Goal: Transaction & Acquisition: Purchase product/service

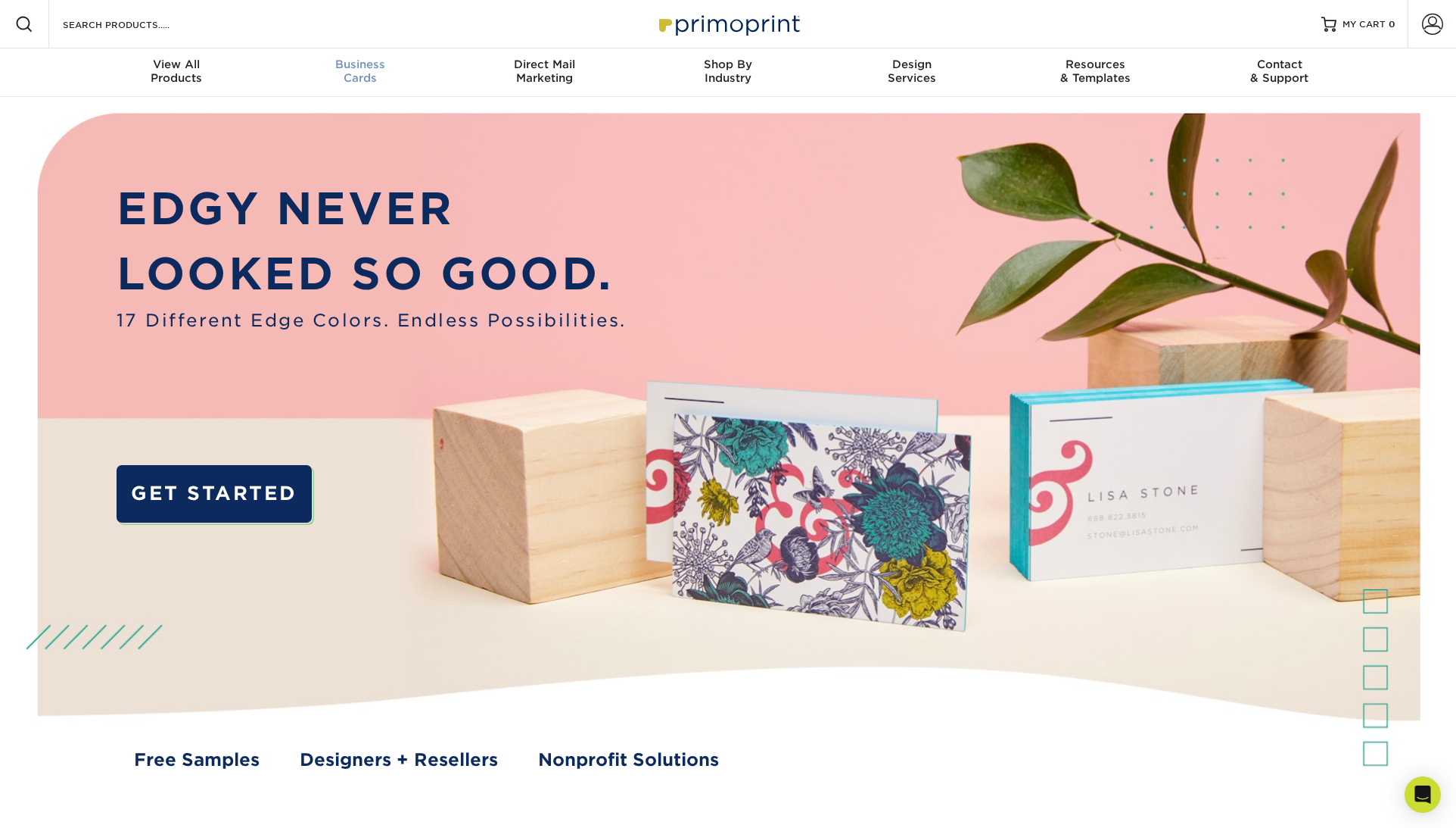
click at [396, 76] on div "Business Cards" at bounding box center [360, 71] width 184 height 27
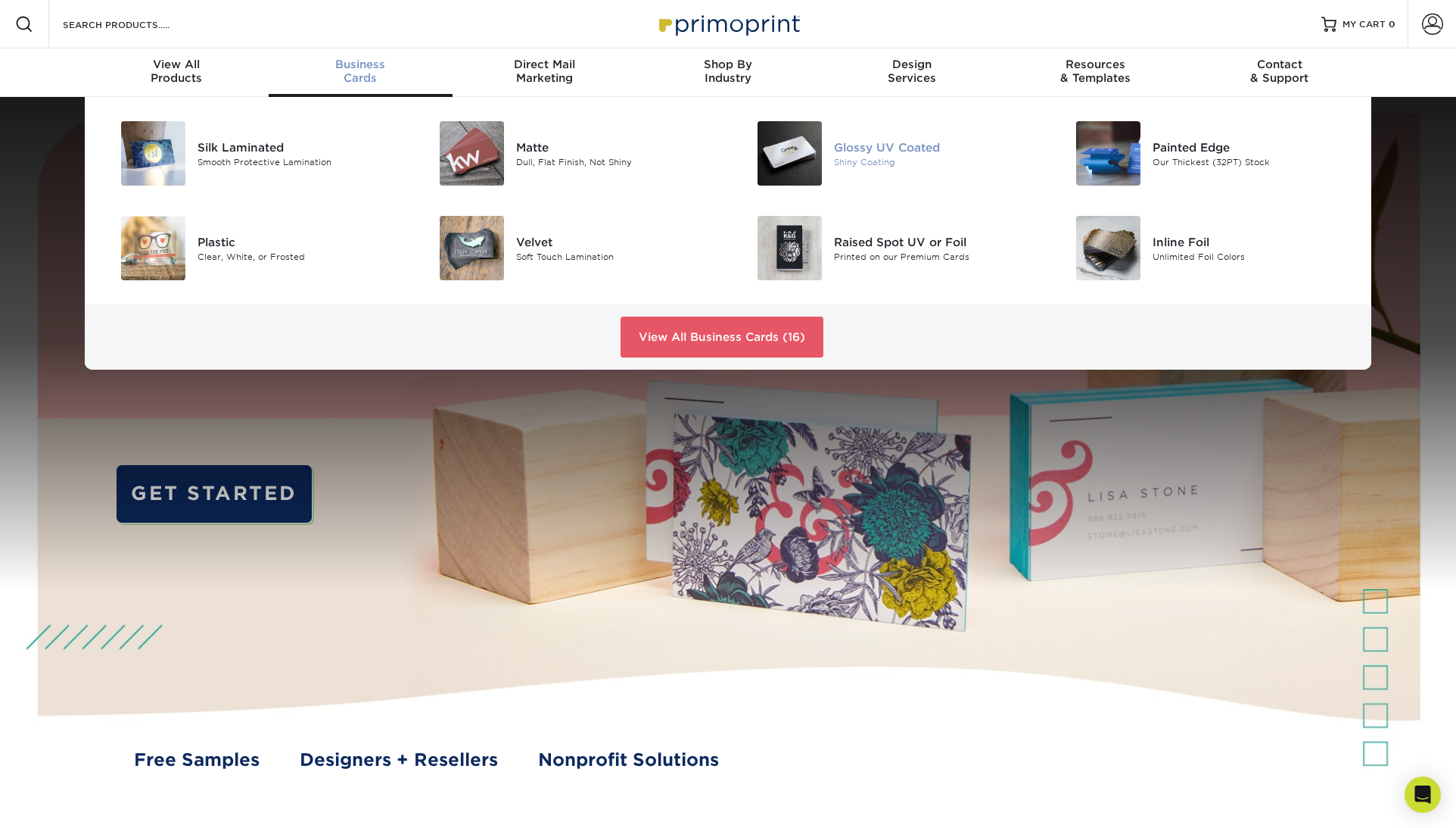
click at [788, 139] on img at bounding box center [789, 153] width 64 height 64
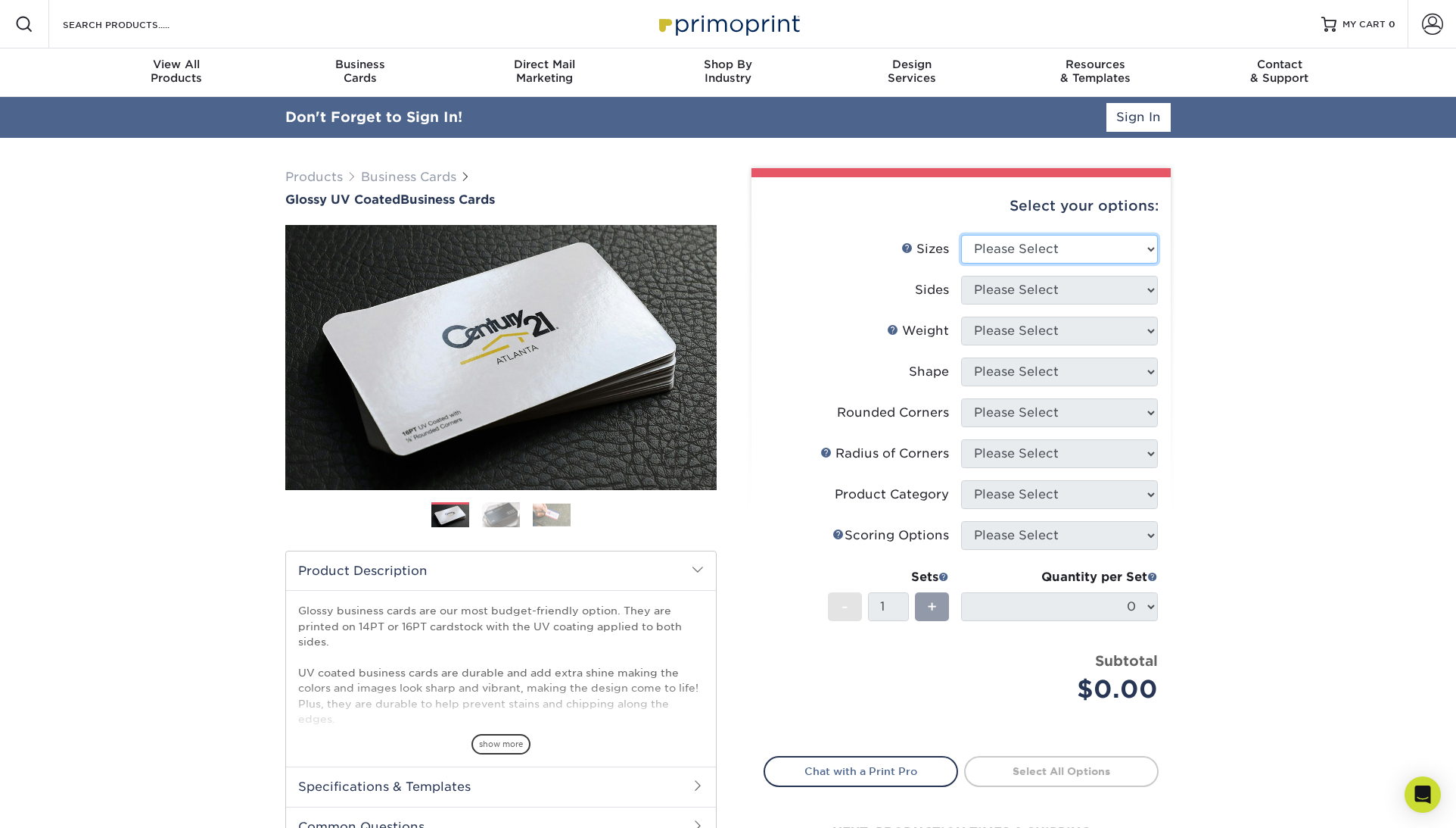
select select "2.00x3.50"
select select "13abbda7-1d64-4f25-8bb2-c179b224825d"
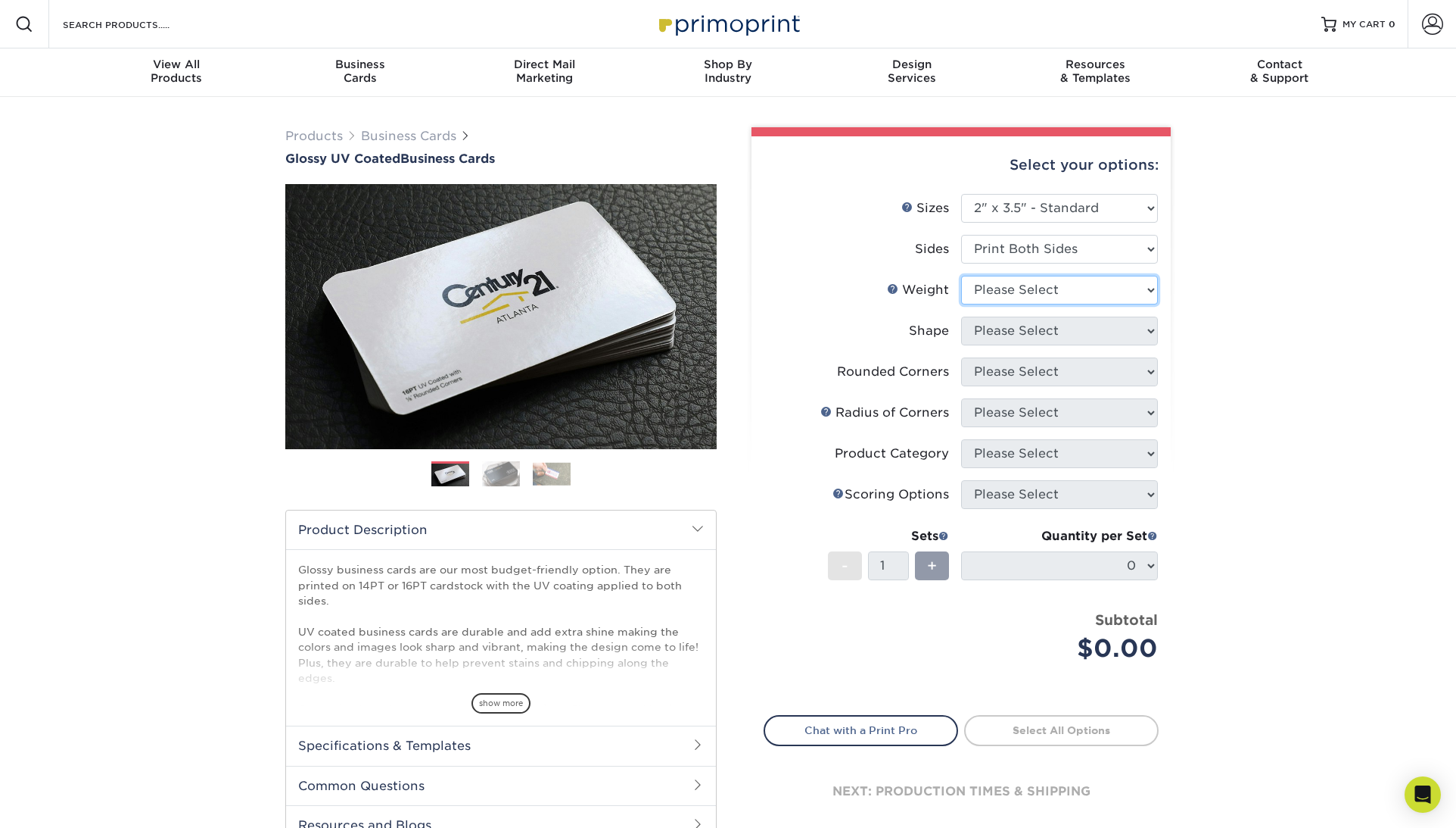
select select "14PT"
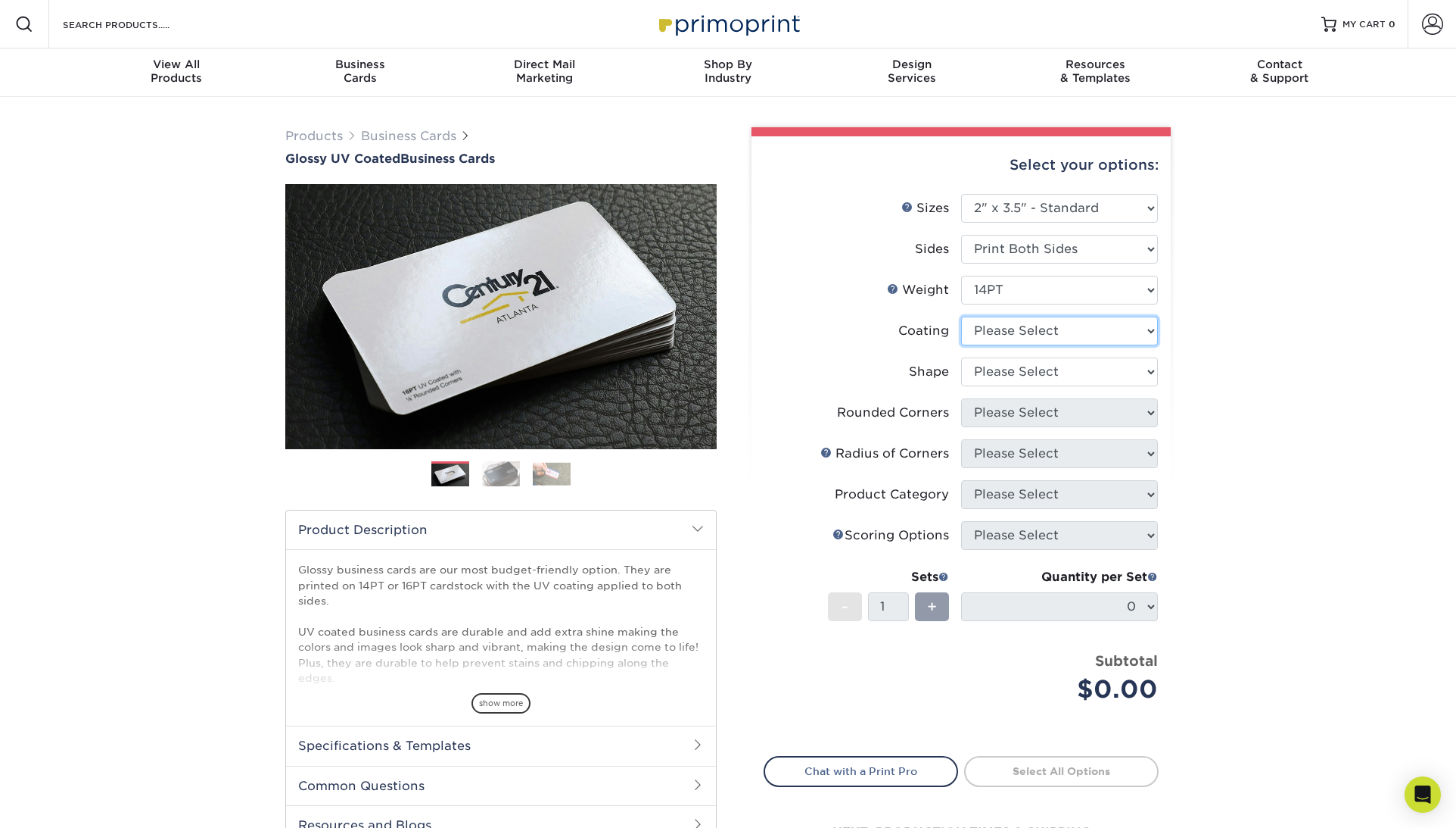
select select "ae367451-b2b8-45df-a344-0f05b6a12993"
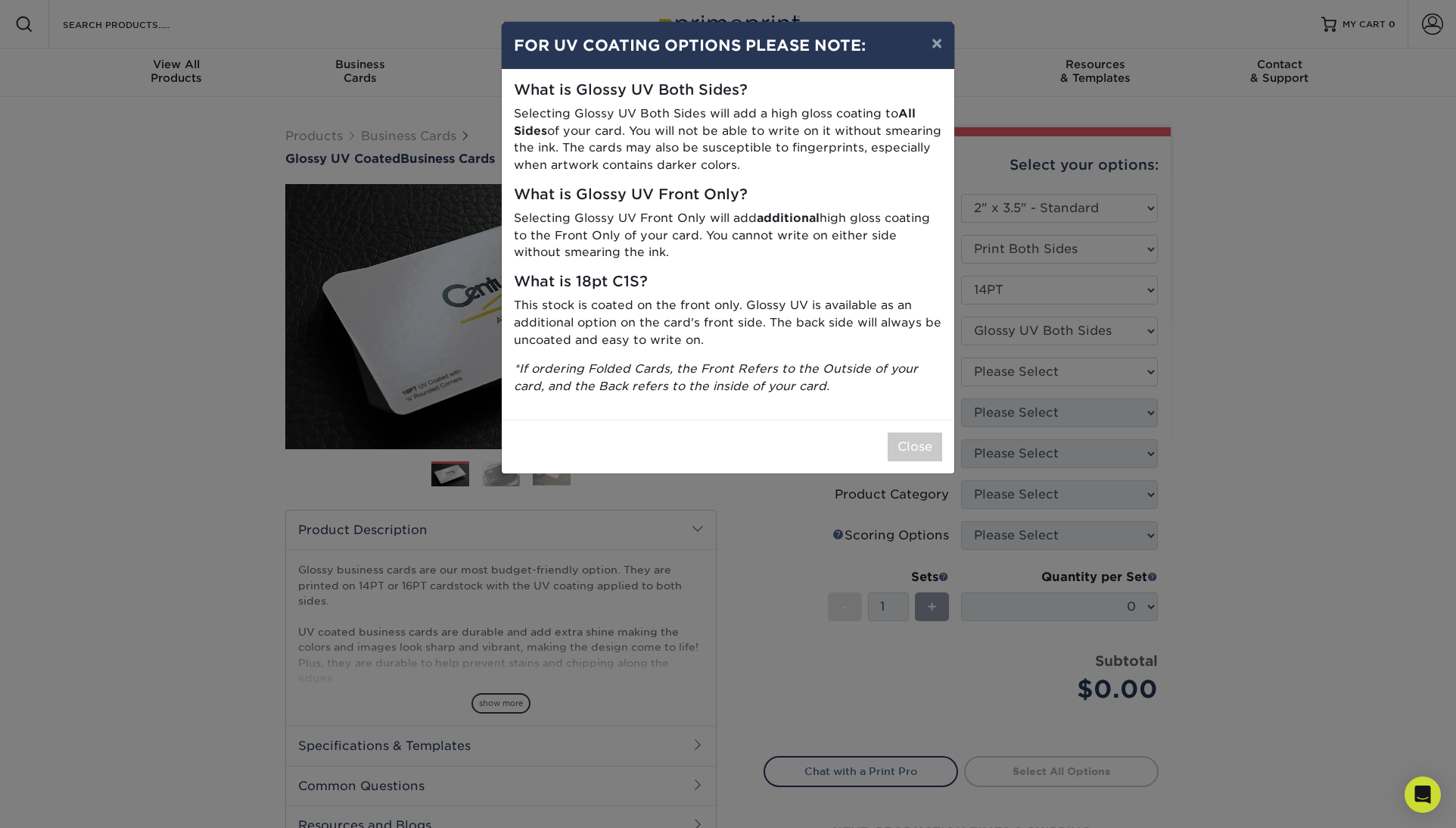
click at [914, 437] on button "Close" at bounding box center [915, 446] width 55 height 28
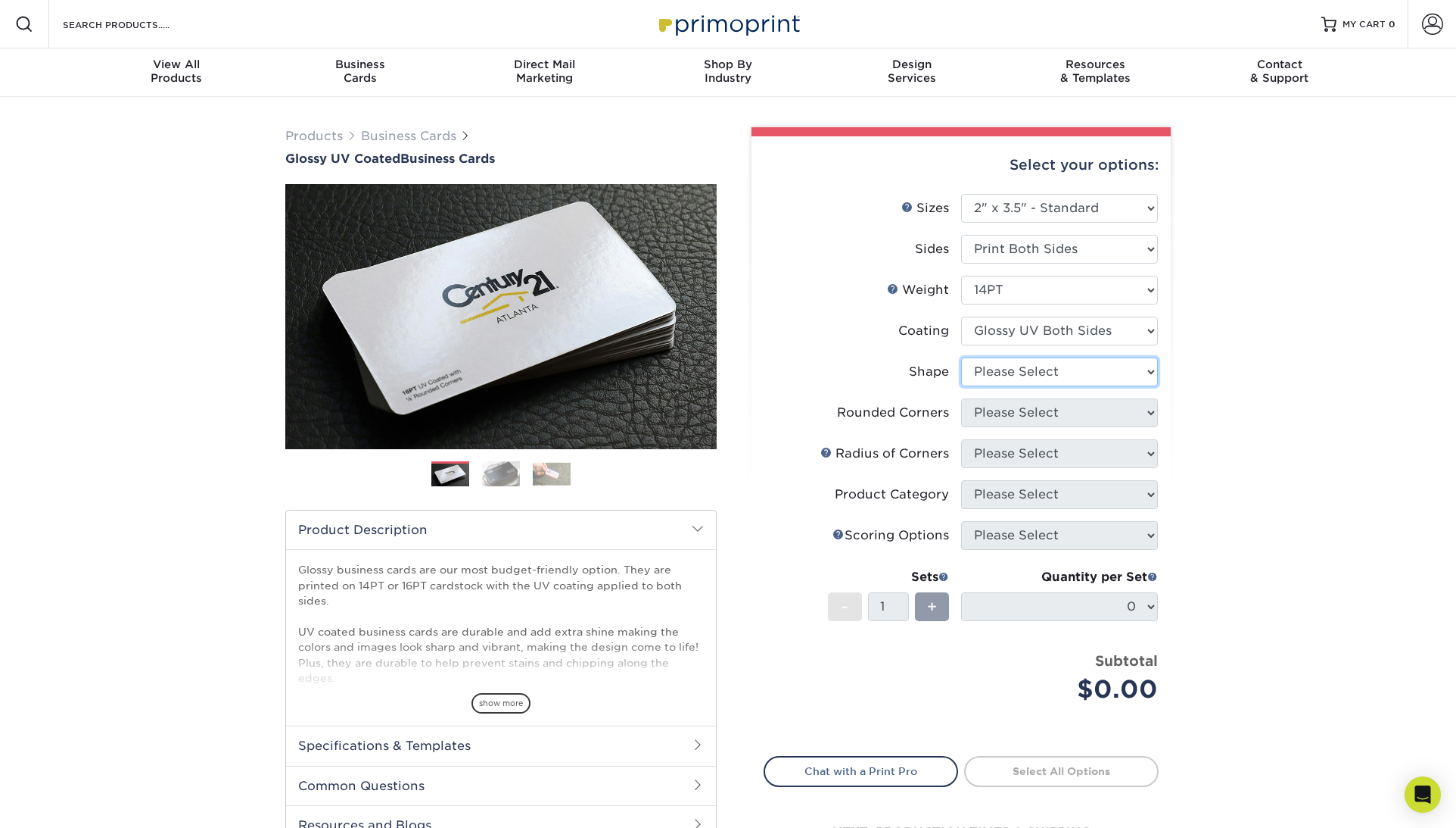
select select "standard"
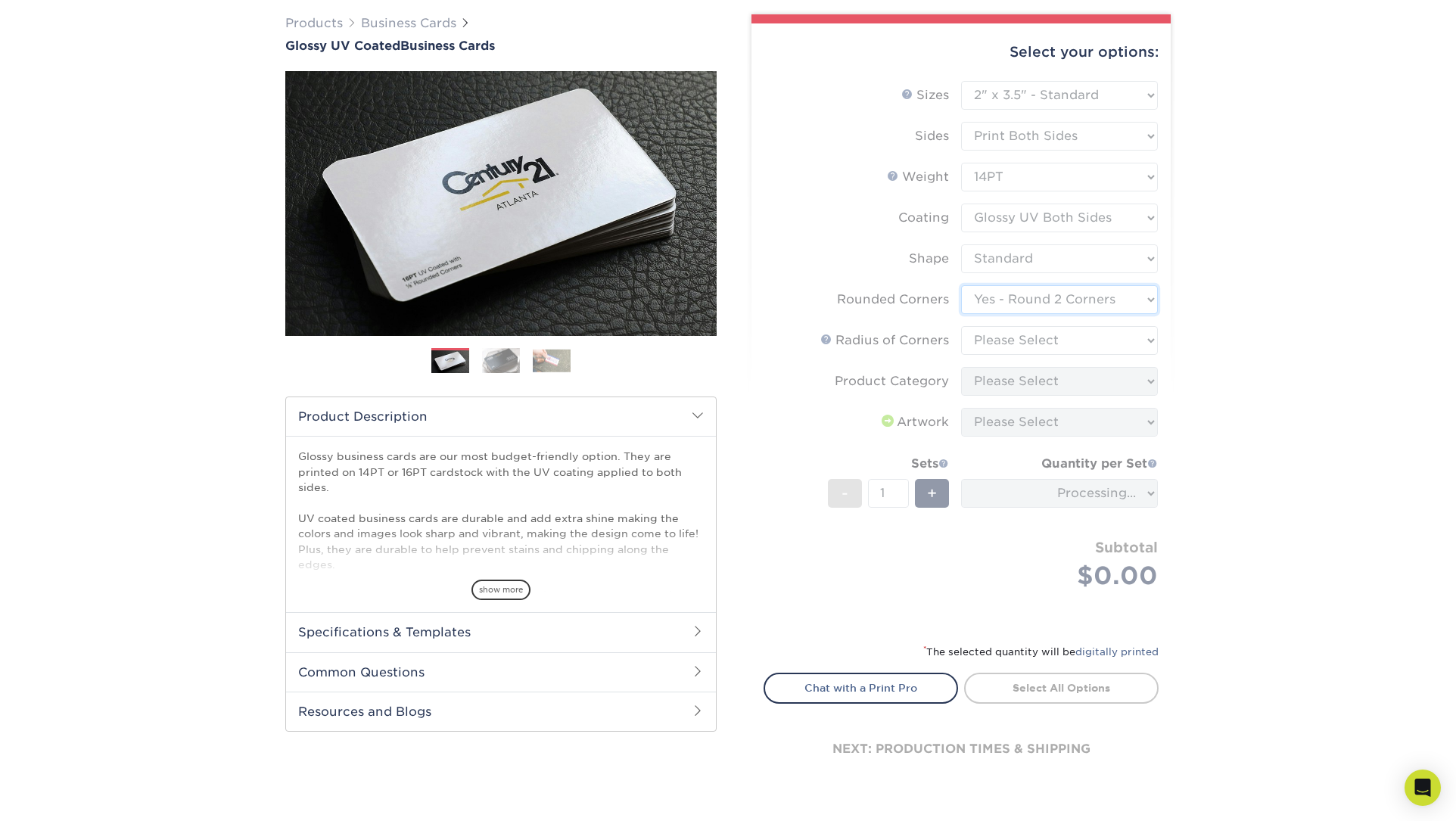
scroll to position [112, 0]
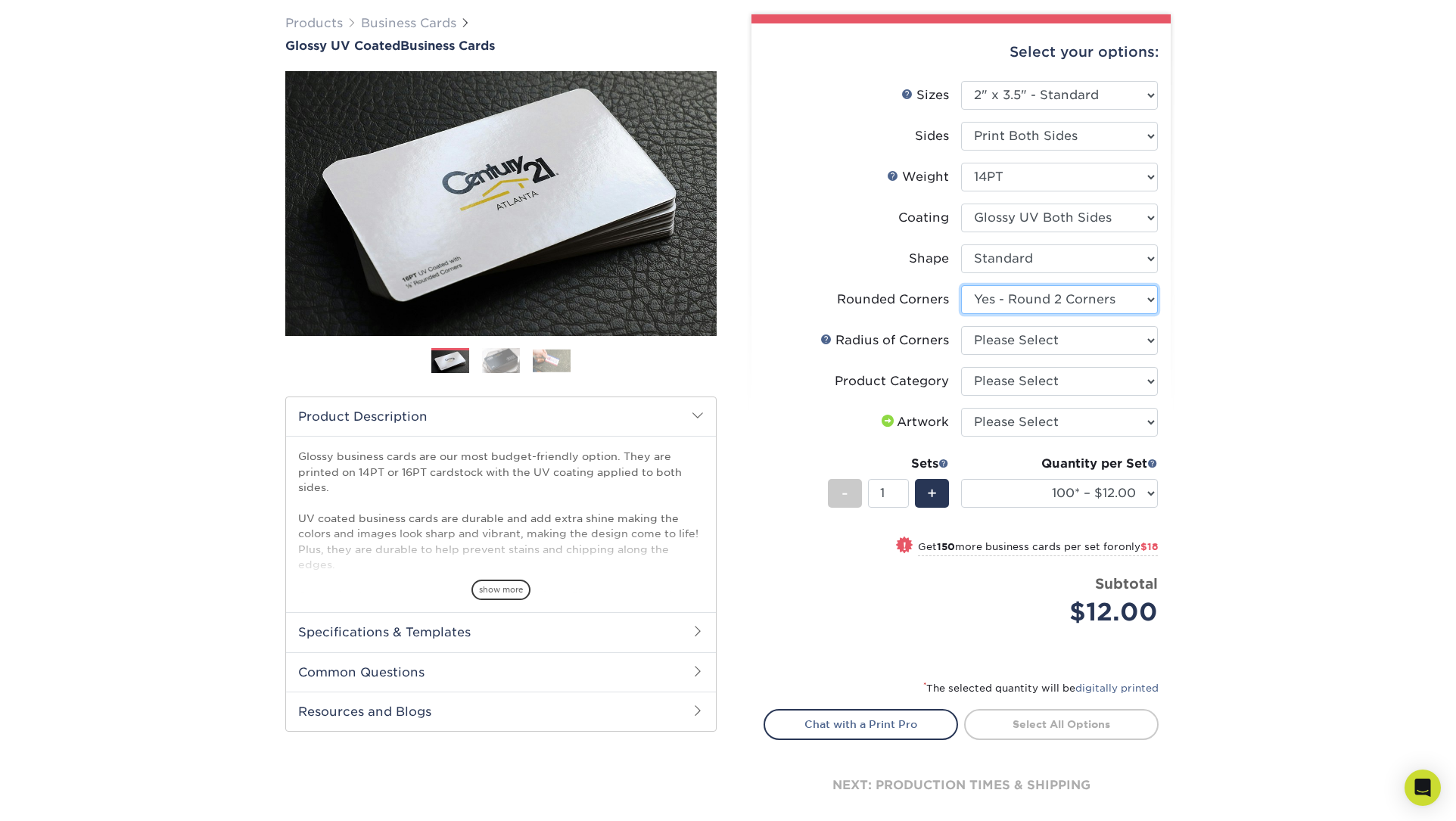
select select "7672df9e-0e0a-464d-8e1f-920c575e4da3"
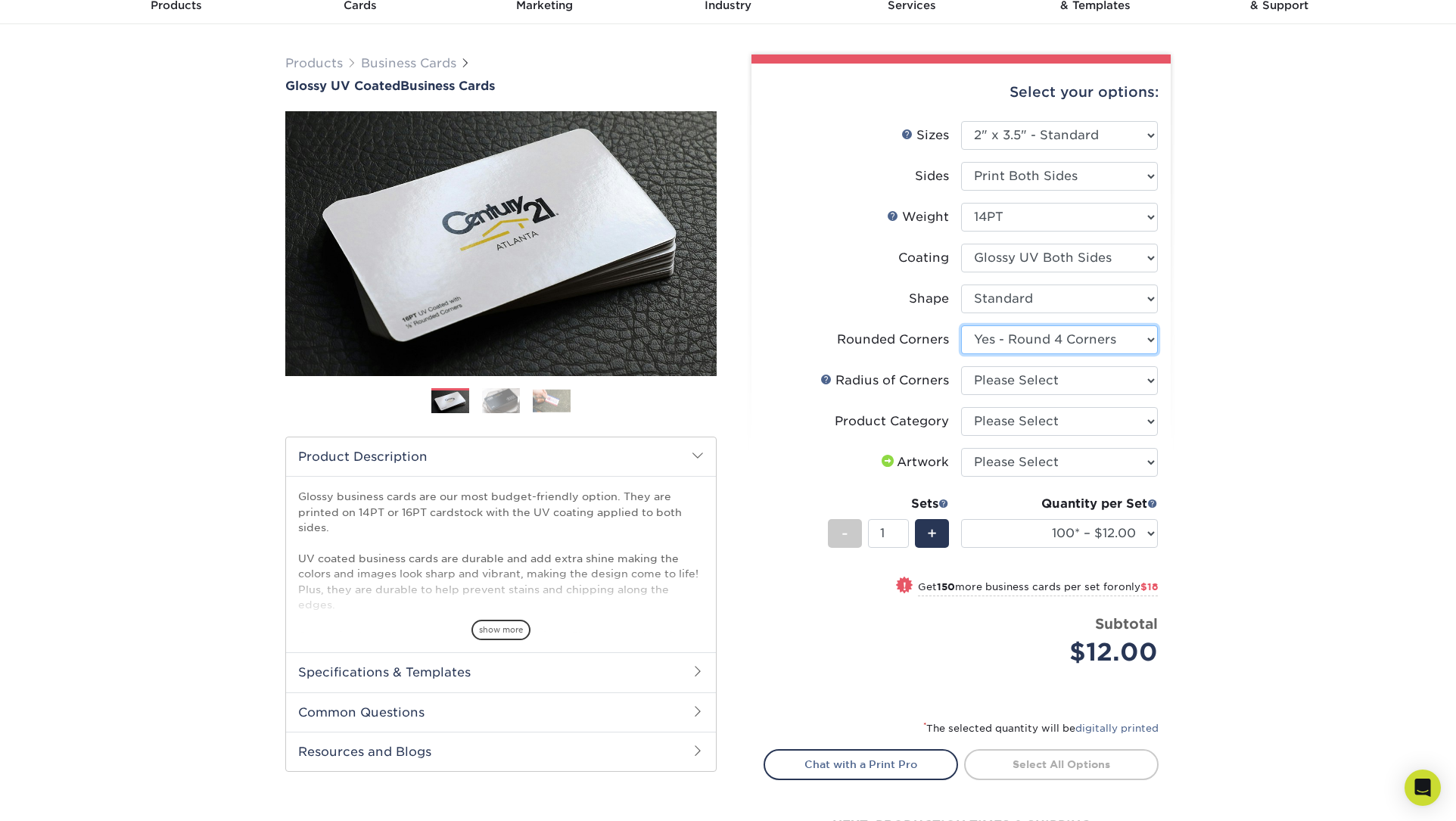
scroll to position [72, 0]
select select "16PT"
select select "-1"
select select
select select "-1"
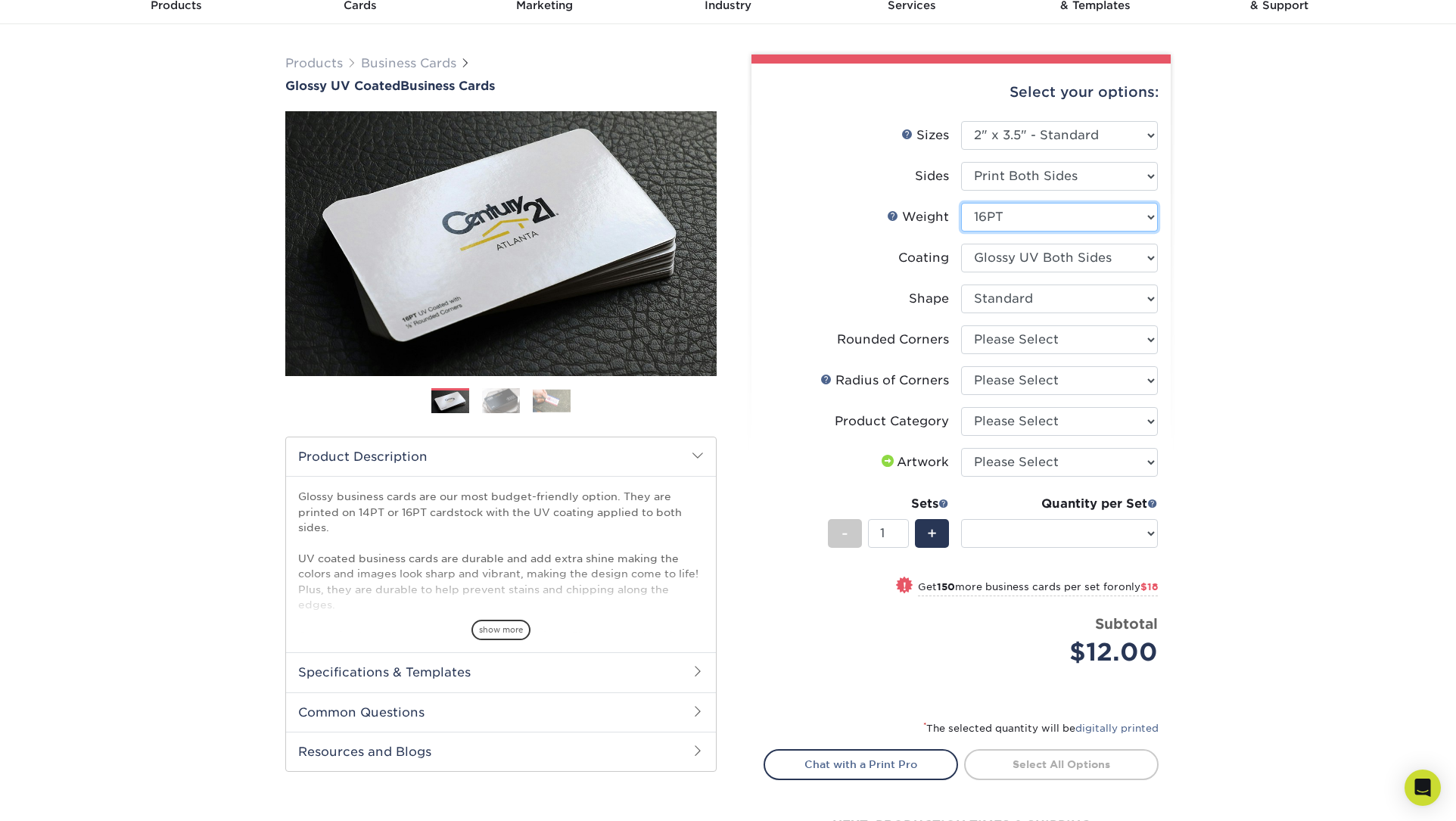
select select "-1"
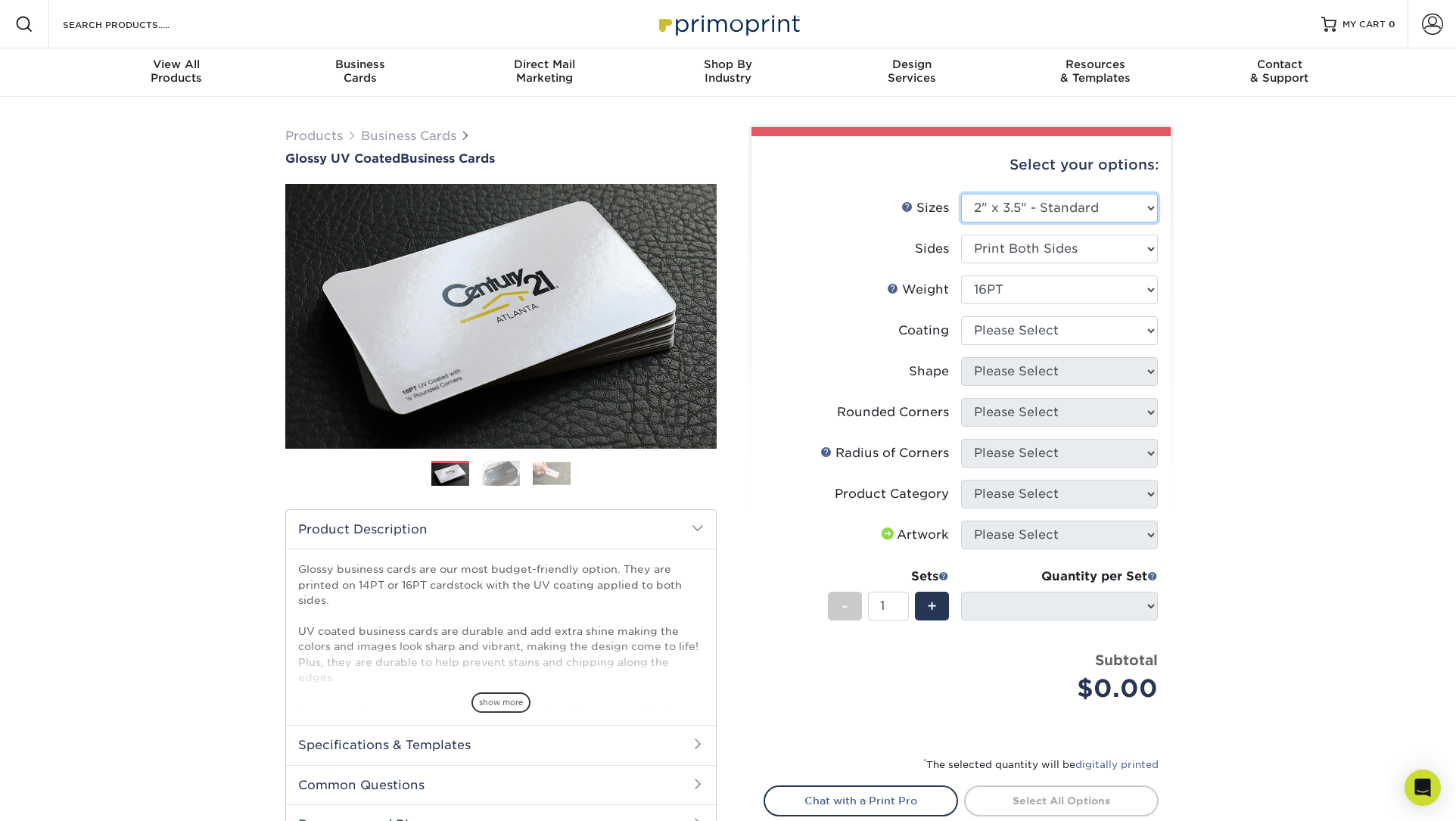
scroll to position [0, 0]
drag, startPoint x: 1109, startPoint y: 194, endPoint x: 368, endPoint y: 73, distance: 750.8
click at [368, 73] on div "Resources Menu Search Products Account SIGN IN CREATE AN ACCOUNT forgot passwor…" at bounding box center [728, 702] width 1456 height 1404
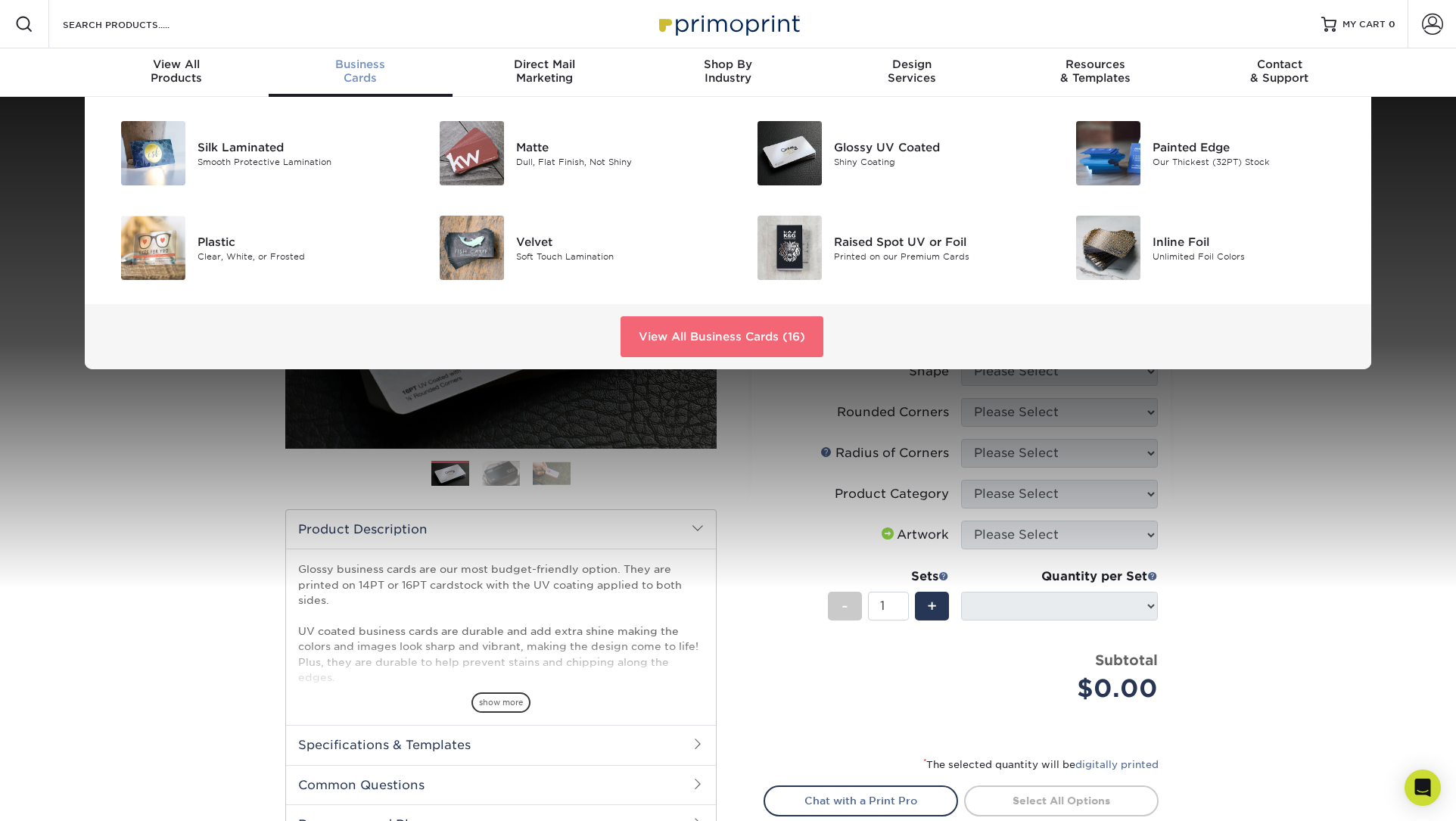
click at [724, 352] on link "View All Business Cards (16)" at bounding box center [723, 336] width 203 height 41
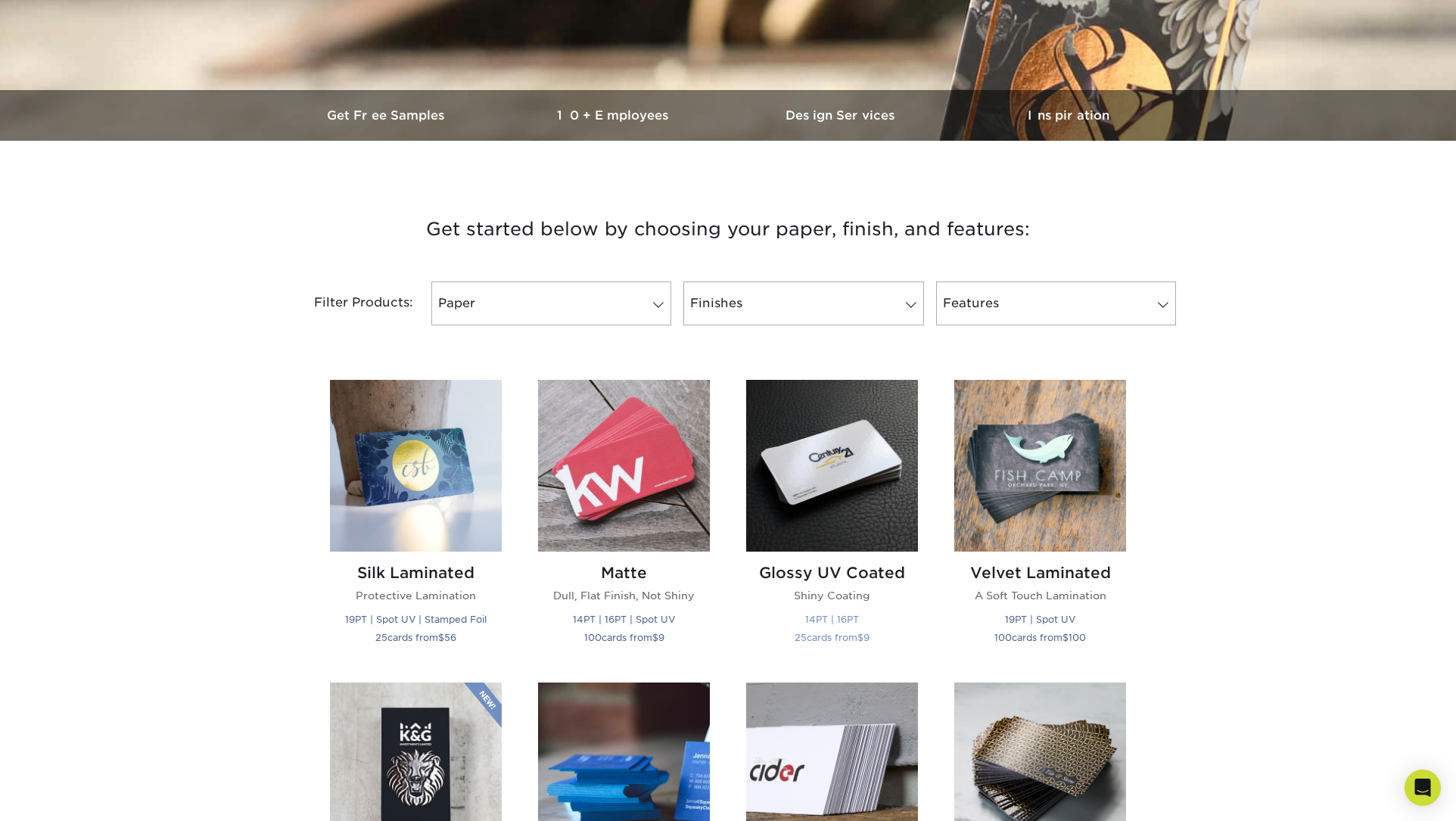
scroll to position [385, 0]
click at [793, 464] on img at bounding box center [832, 465] width 172 height 172
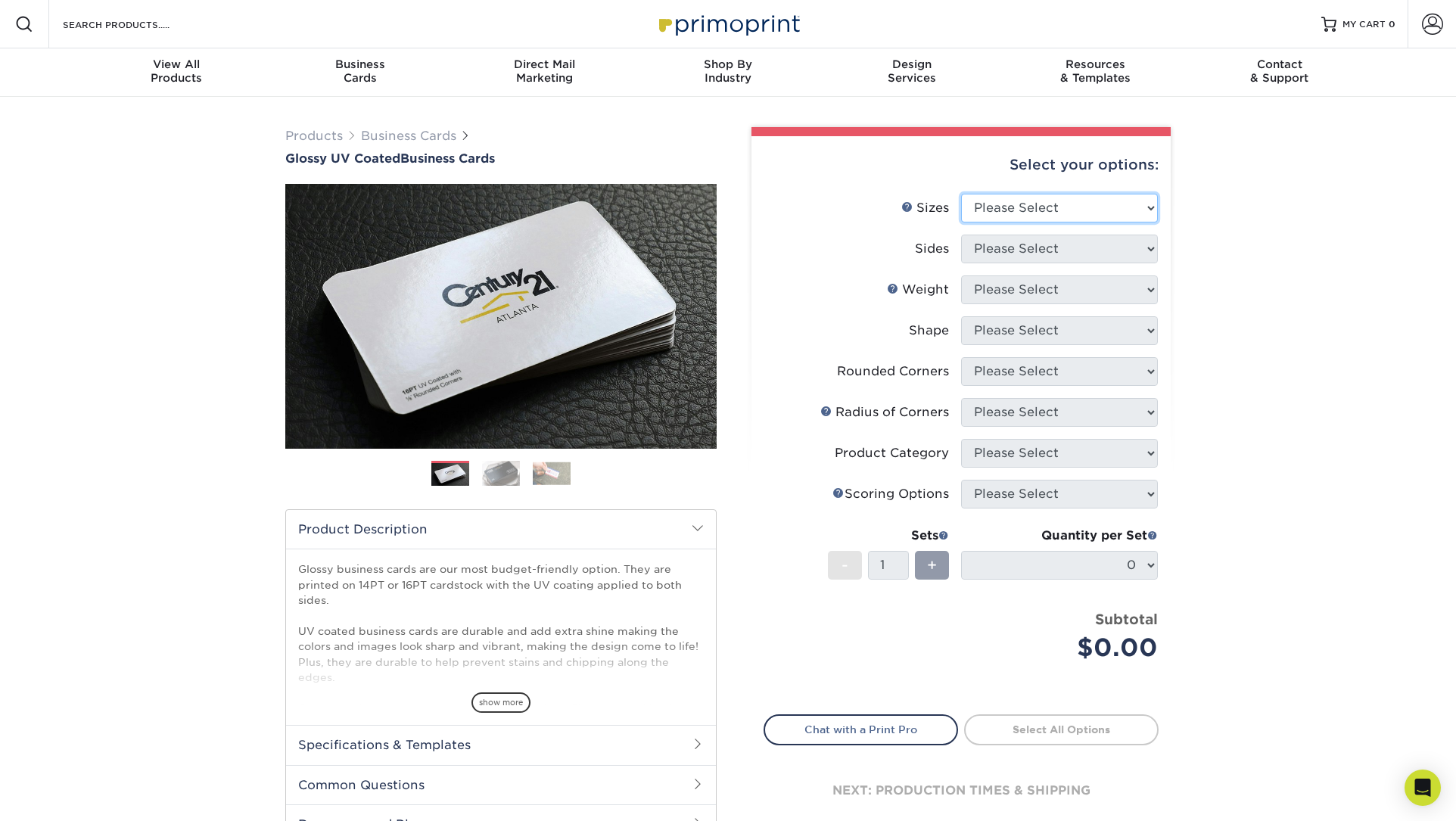
drag, startPoint x: 1127, startPoint y: 201, endPoint x: 1054, endPoint y: -51, distance: 262.4
click at [1054, 0] on html "Resources Menu Search Products Account SIGN IN CREATE AN ACCOUNT forgot passwor…" at bounding box center [728, 674] width 1456 height 1348
select select "1.50x3.50"
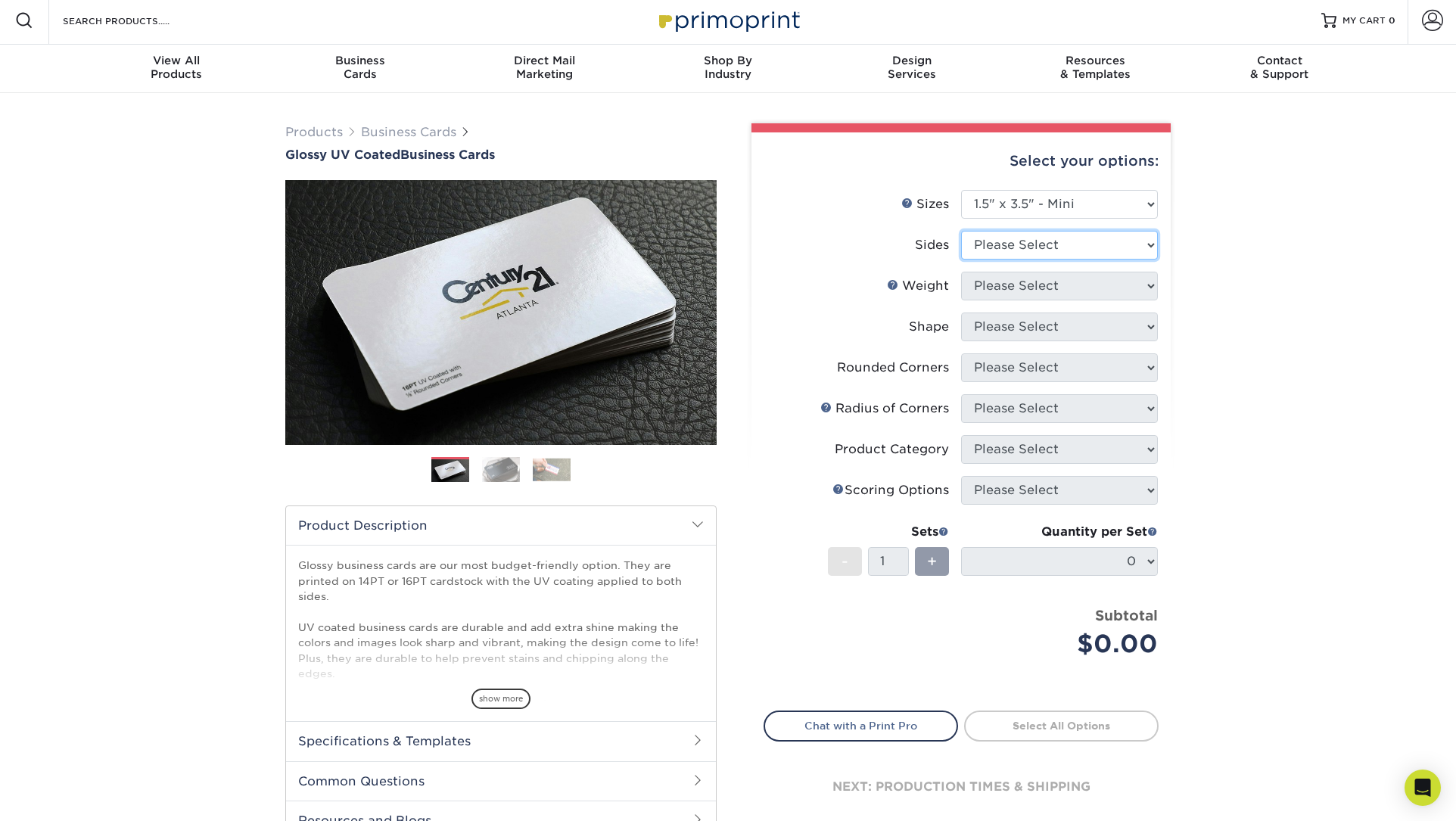
select select "32d3c223-f82c-492b-b915-ba065a00862f"
select select "14PT"
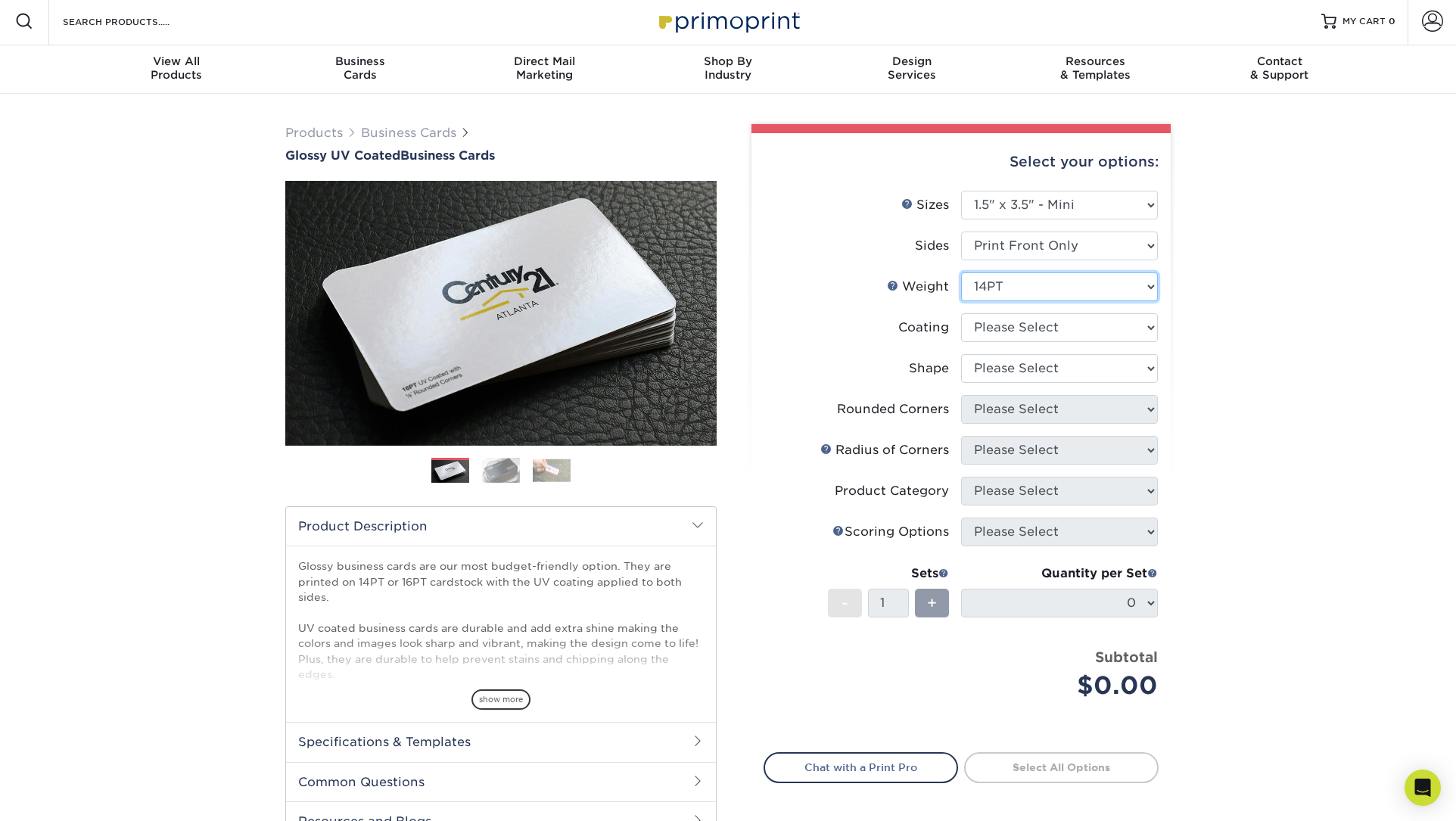
scroll to position [28, 0]
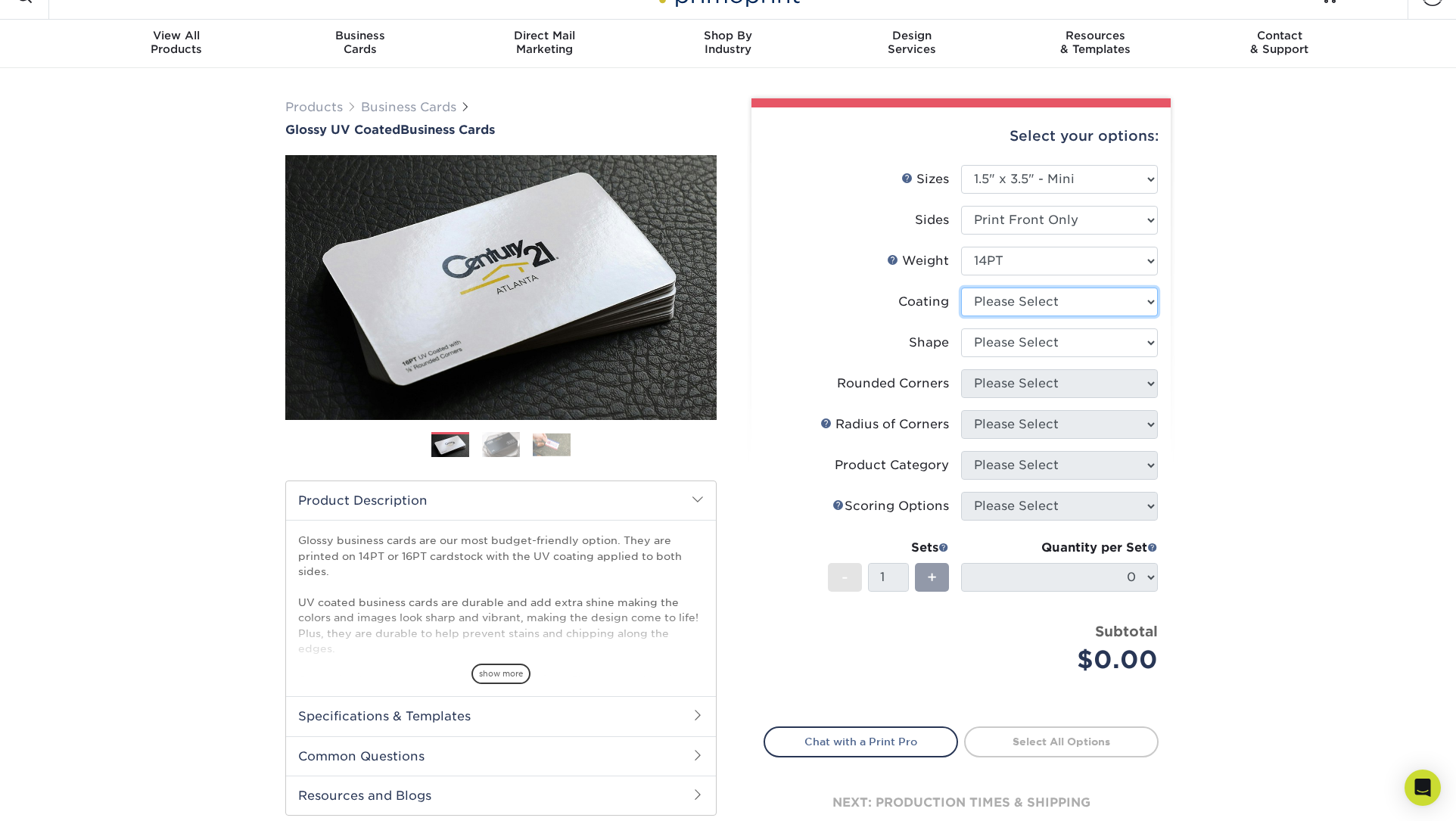
select select "1e8116af-acfc-44b1-83dc-8181aa338834"
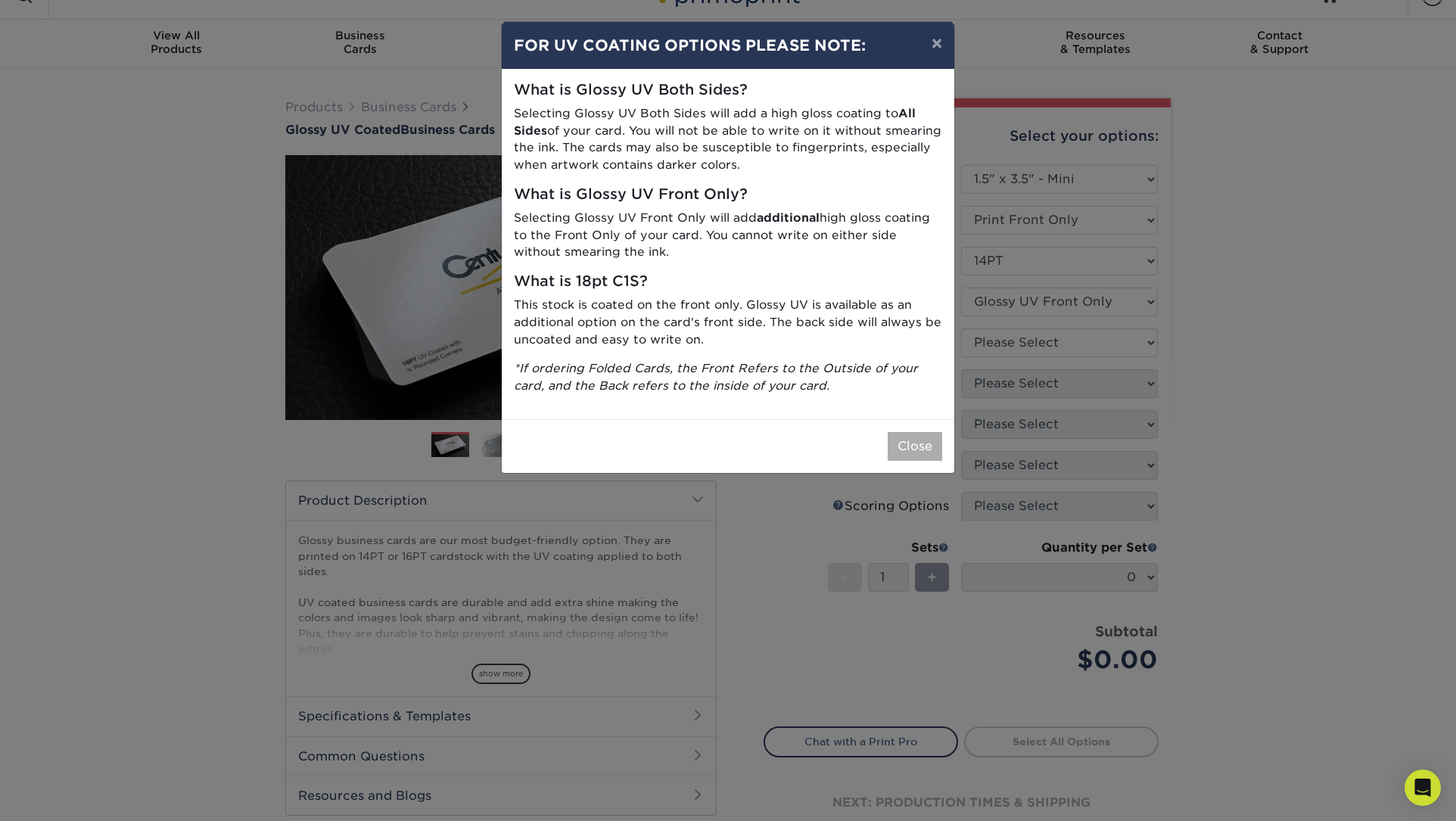
click at [904, 436] on button "Close" at bounding box center [915, 446] width 55 height 28
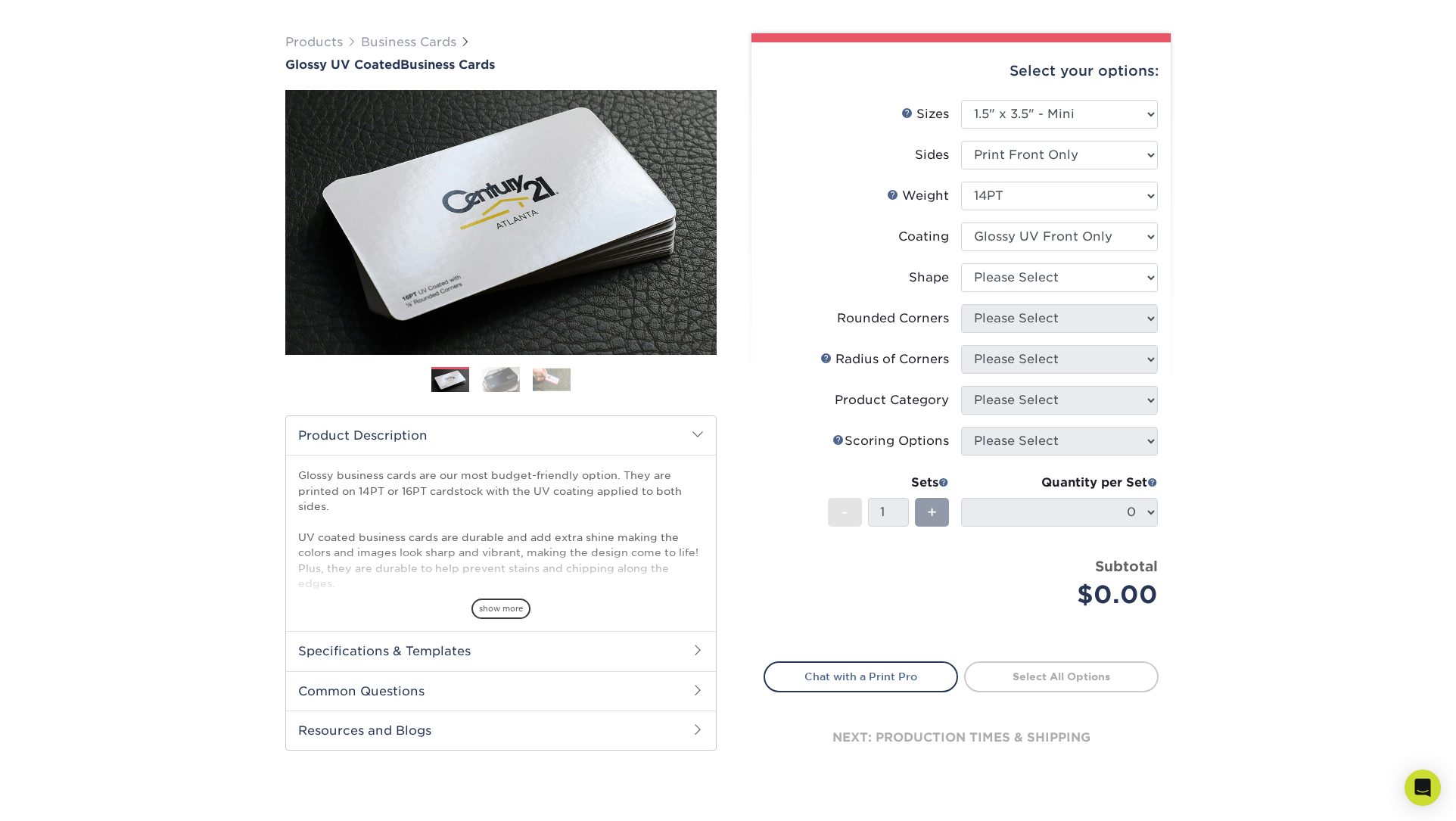
scroll to position [99, 0]
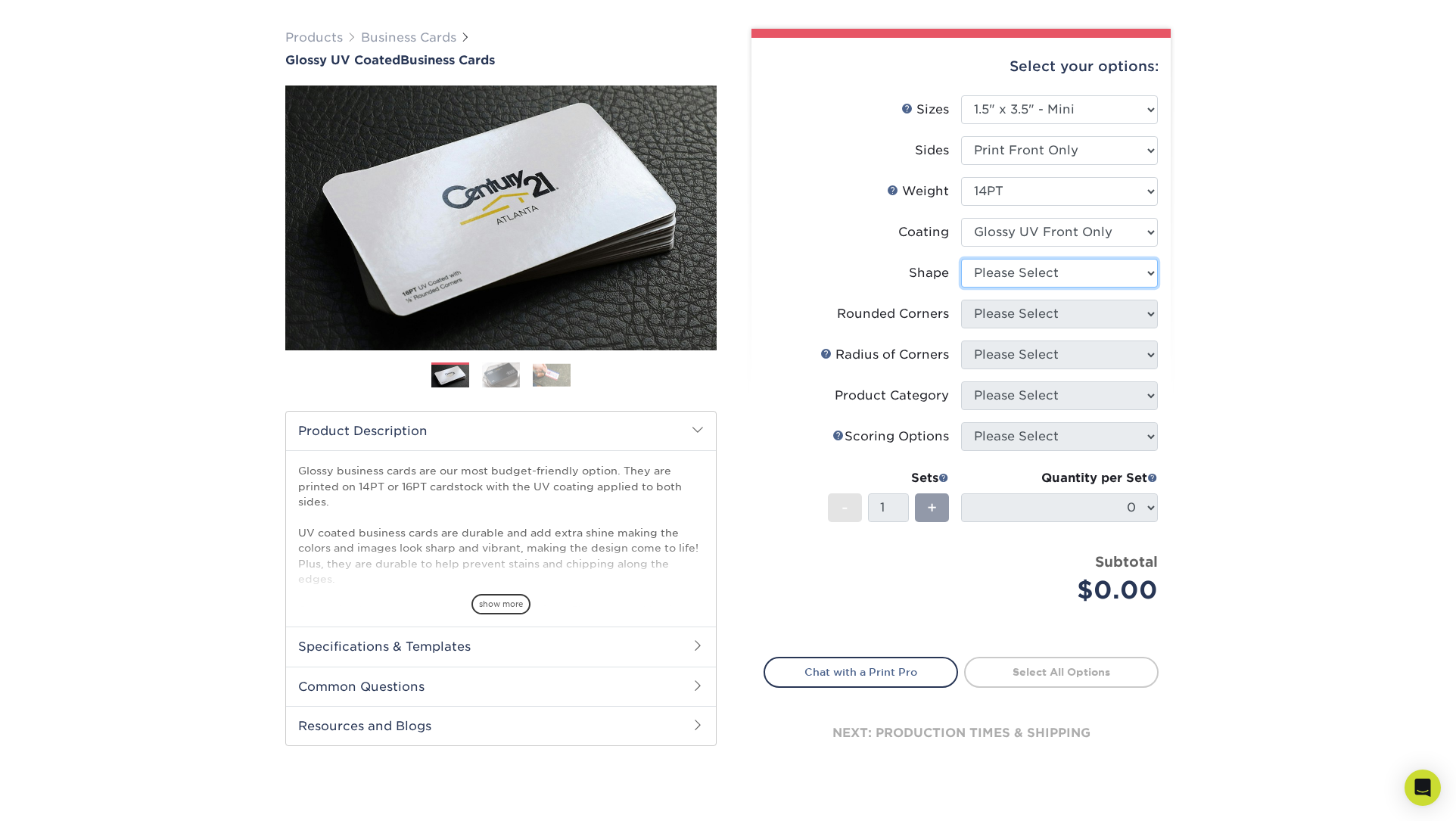
select select "standard"
select select "0"
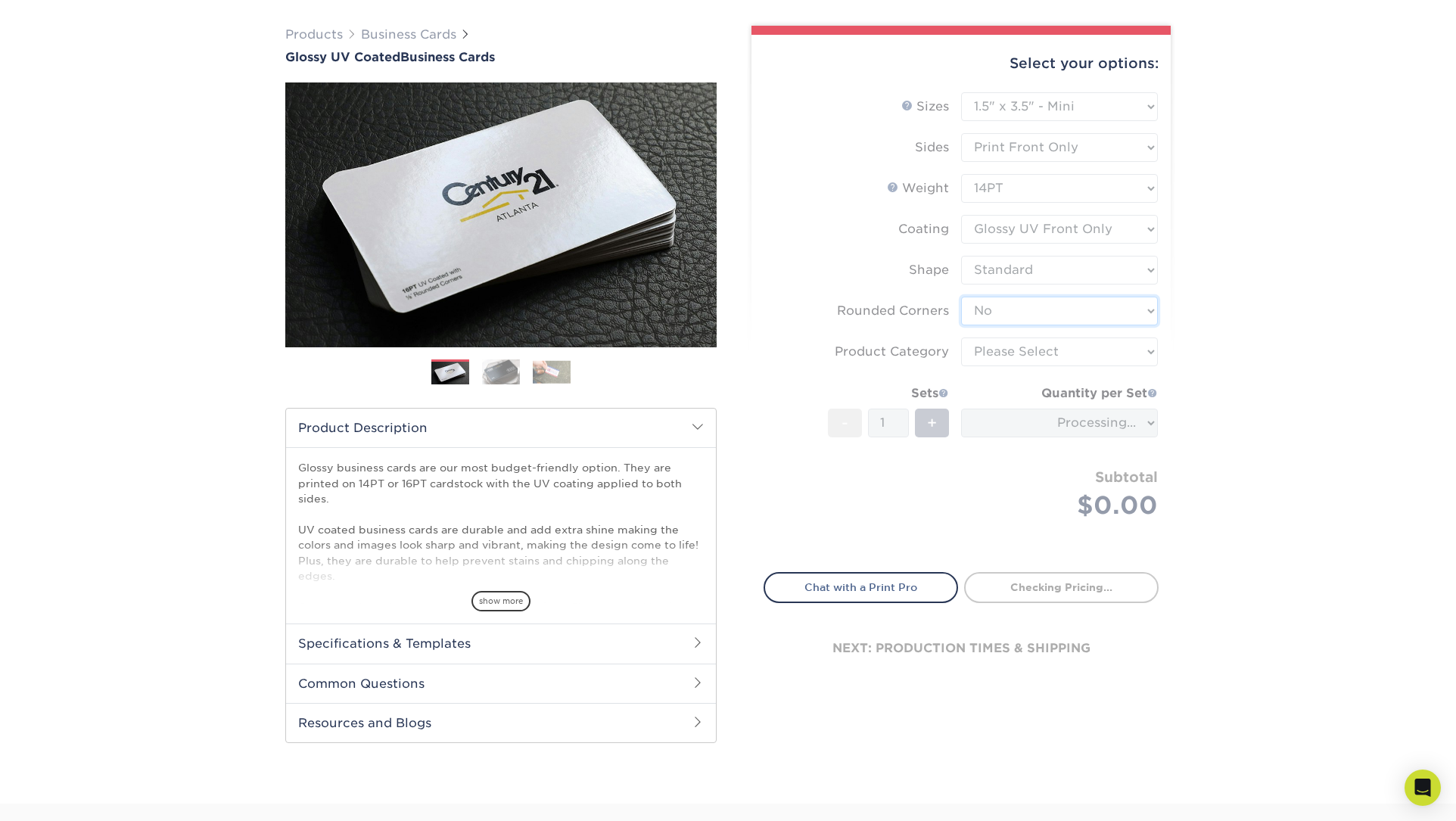
scroll to position [101, 0]
